Goal: Transaction & Acquisition: Obtain resource

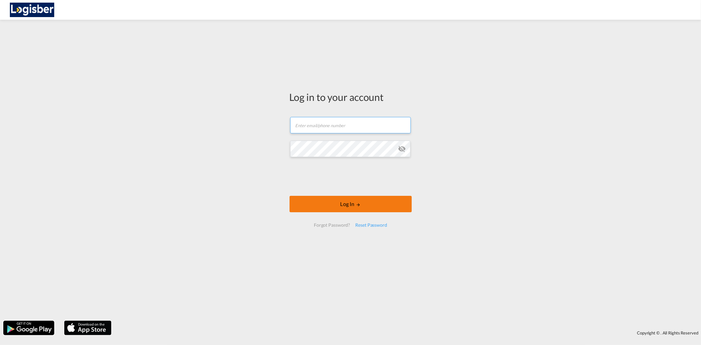
type input "[PERSON_NAME][EMAIL_ADDRESS][DOMAIN_NAME]"
click at [347, 202] on button "Log In" at bounding box center [350, 204] width 122 height 16
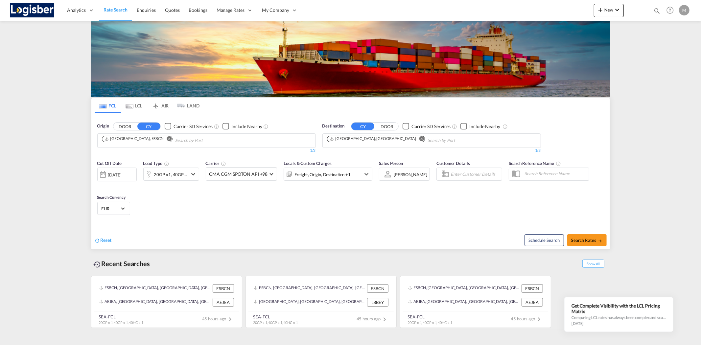
click at [419, 136] on md-icon "Remove" at bounding box center [421, 138] width 5 height 5
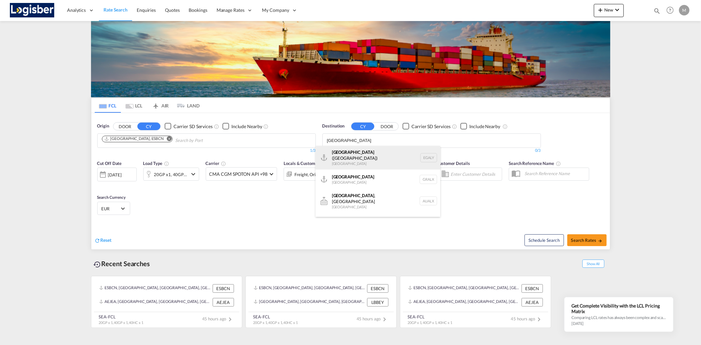
type input "[GEOGRAPHIC_DATA]"
click at [354, 154] on div "Alexandria ([GEOGRAPHIC_DATA]) [GEOGRAPHIC_DATA] EGALY" at bounding box center [377, 158] width 125 height 24
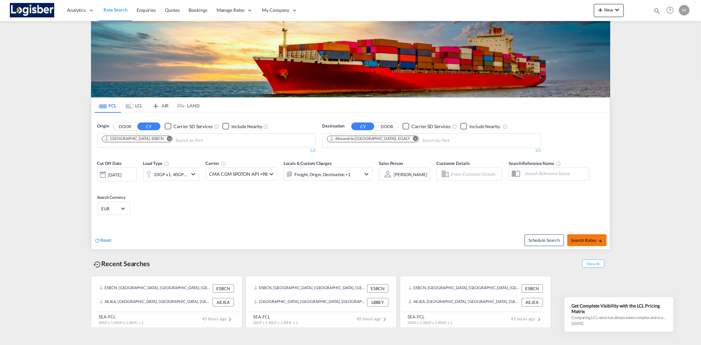
click at [586, 240] on span "Search Rates" at bounding box center [587, 240] width 32 height 5
type input "ESBCN to EGALY / [DATE]"
